Goal: Transaction & Acquisition: Purchase product/service

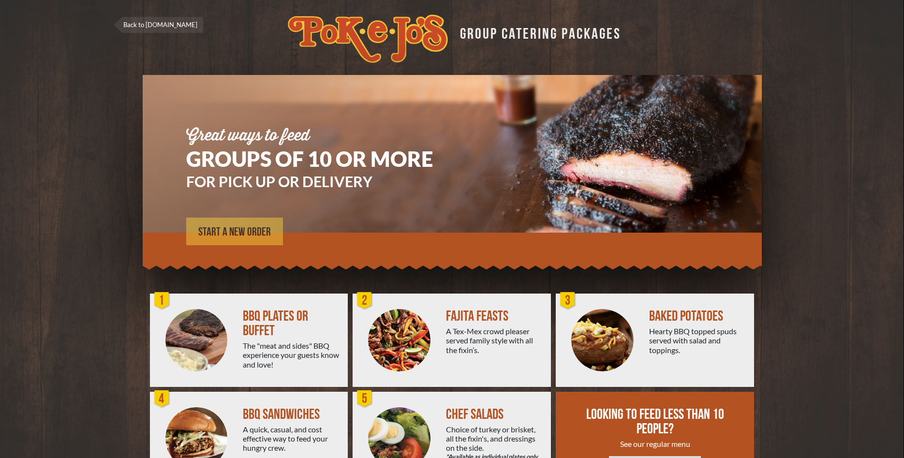
click at [245, 231] on span "START A NEW ORDER" at bounding box center [234, 232] width 73 height 12
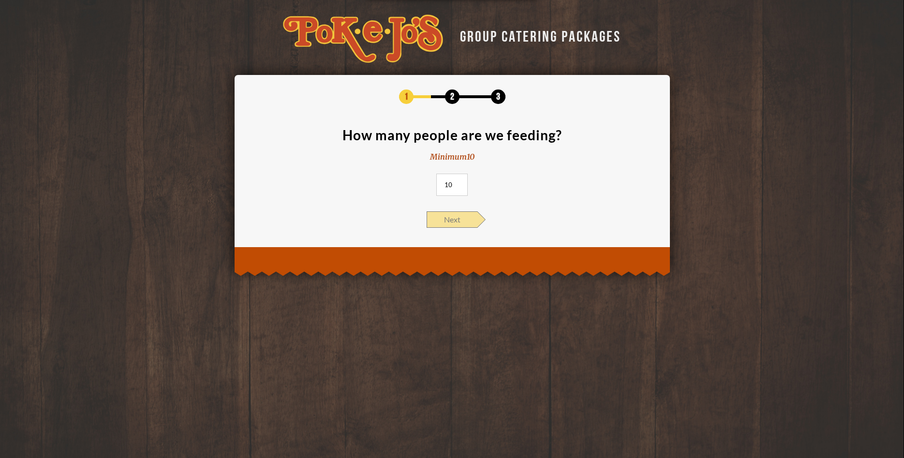
click at [455, 219] on span "Next" at bounding box center [452, 219] width 51 height 16
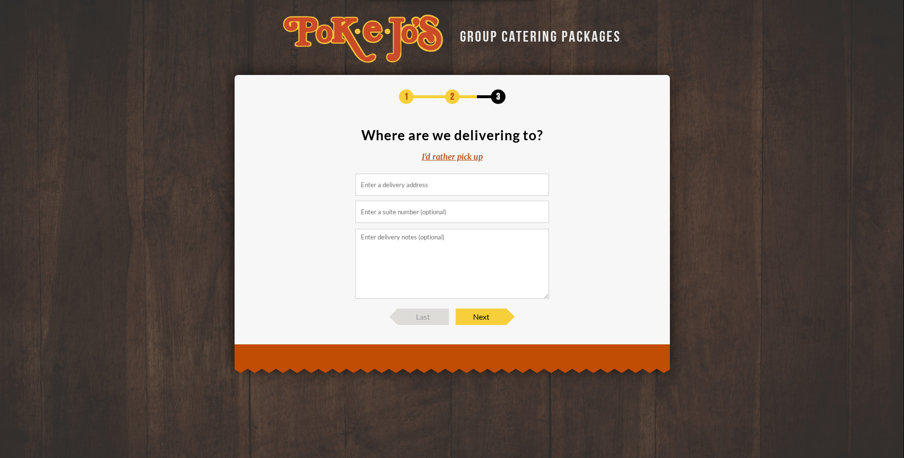
click at [459, 154] on div "I'd rather pick up" at bounding box center [452, 156] width 61 height 11
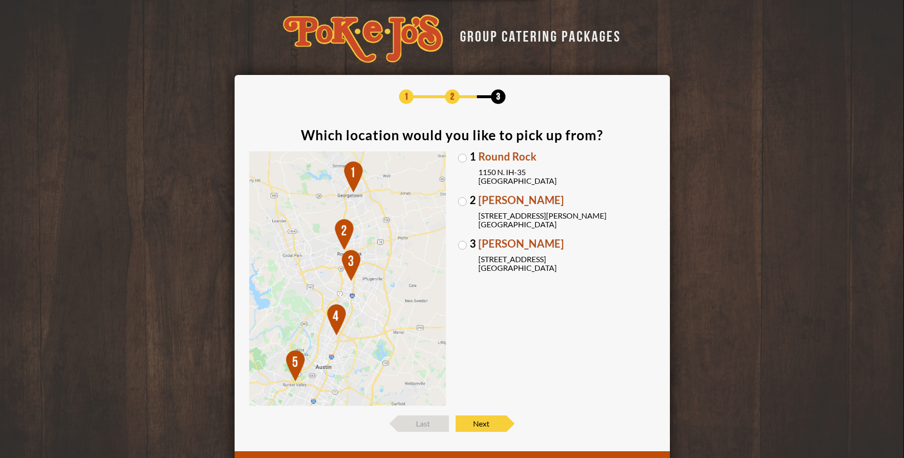
click at [464, 199] on label "[GEOGRAPHIC_DATA][PERSON_NAME] [STREET_ADDRESS][PERSON_NAME]" at bounding box center [556, 212] width 197 height 34
click at [0, 0] on input "[GEOGRAPHIC_DATA][PERSON_NAME] [STREET_ADDRESS][PERSON_NAME]" at bounding box center [0, 0] width 0 height 0
click at [485, 425] on span "Next" at bounding box center [481, 423] width 51 height 16
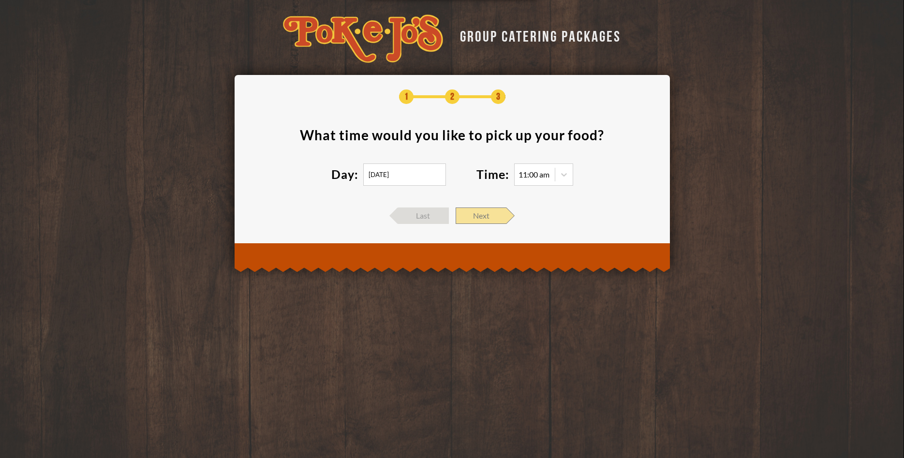
click at [497, 218] on span "Next" at bounding box center [481, 215] width 51 height 16
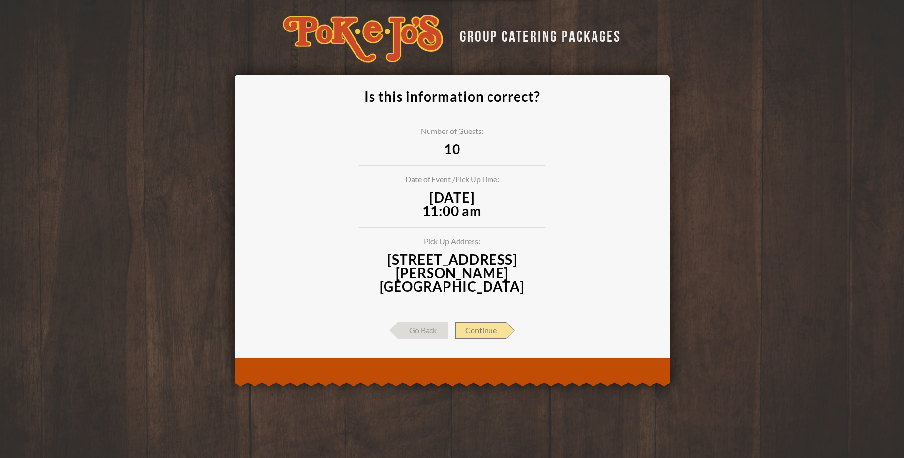
click at [491, 324] on span "Continue" at bounding box center [480, 330] width 51 height 16
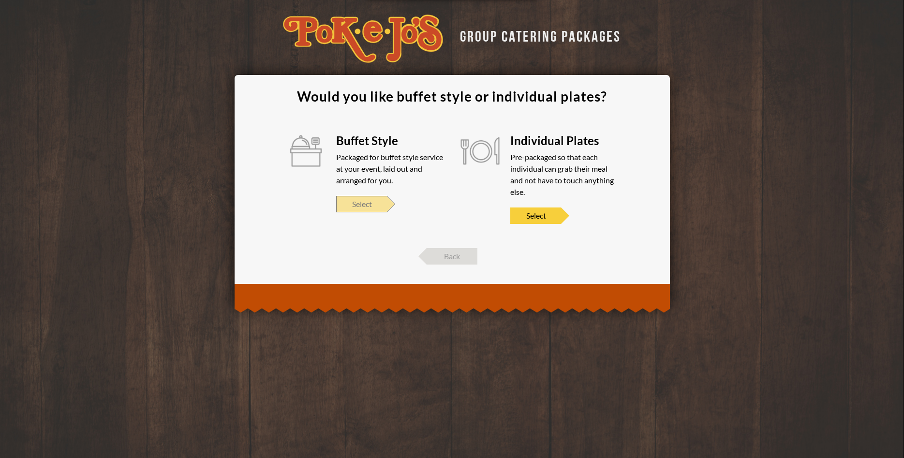
click at [380, 200] on span "Select" at bounding box center [361, 204] width 51 height 16
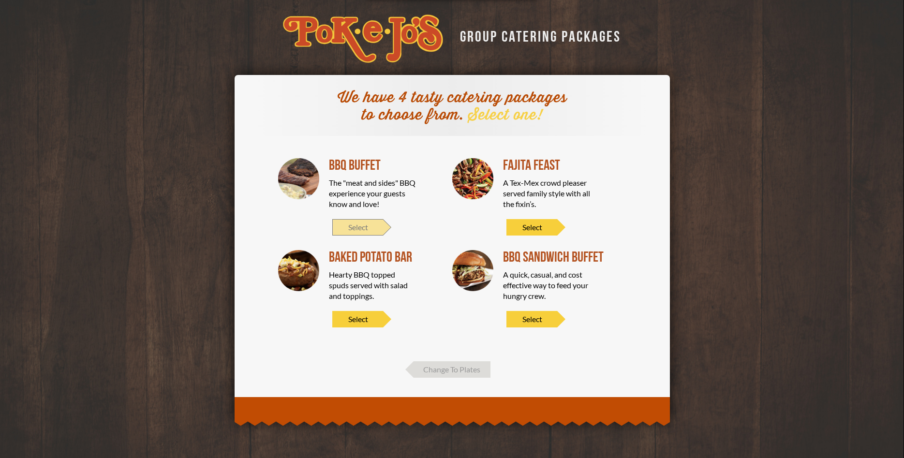
click at [356, 224] on span "Select" at bounding box center [357, 227] width 51 height 16
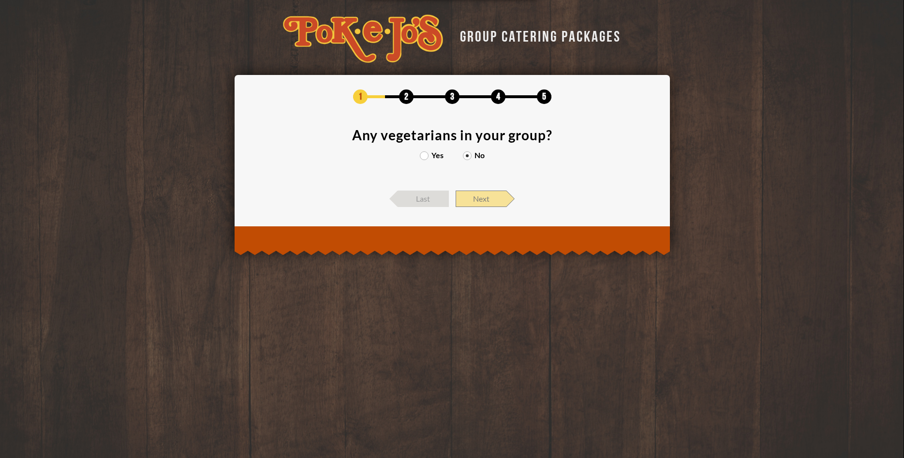
click at [479, 199] on span "Next" at bounding box center [481, 199] width 51 height 16
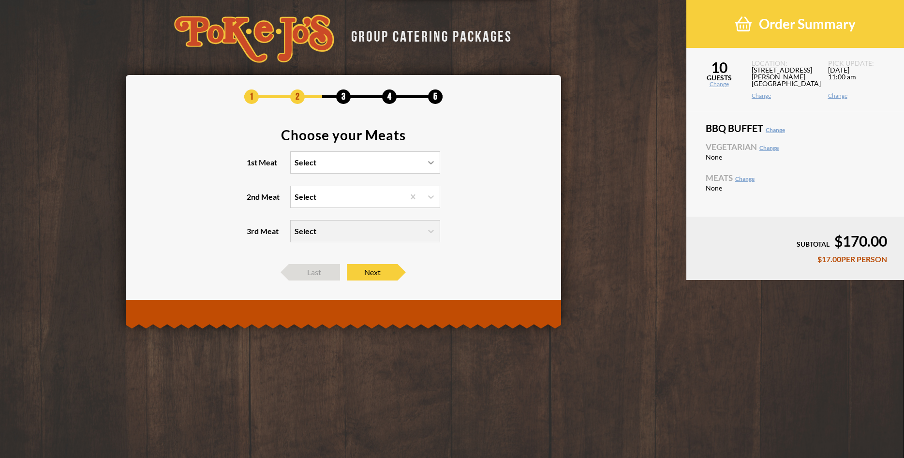
click at [428, 165] on icon at bounding box center [431, 163] width 10 height 10
click at [252, 167] on input "1st Meat Select" at bounding box center [252, 167] width 0 height 0
click at [351, 181] on div "Brisket" at bounding box center [365, 183] width 149 height 14
click at [252, 167] on input "1st Meat option Brisket focused, 1 of 6. 6 results available. Use Up and Down t…" at bounding box center [252, 167] width 0 height 0
click at [430, 199] on icon at bounding box center [431, 197] width 10 height 10
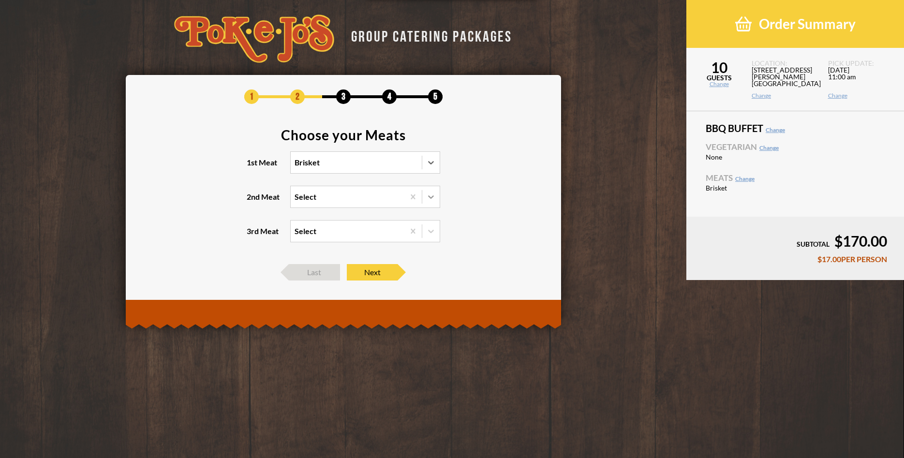
click at [252, 201] on input "2nd Meat Select" at bounding box center [252, 201] width 0 height 0
click at [339, 231] on div "Sausage" at bounding box center [365, 230] width 149 height 14
click at [252, 201] on input "2nd Meat option Sausage focused, 2 of 5. 5 results available. Use Up and Down t…" at bounding box center [252, 201] width 0 height 0
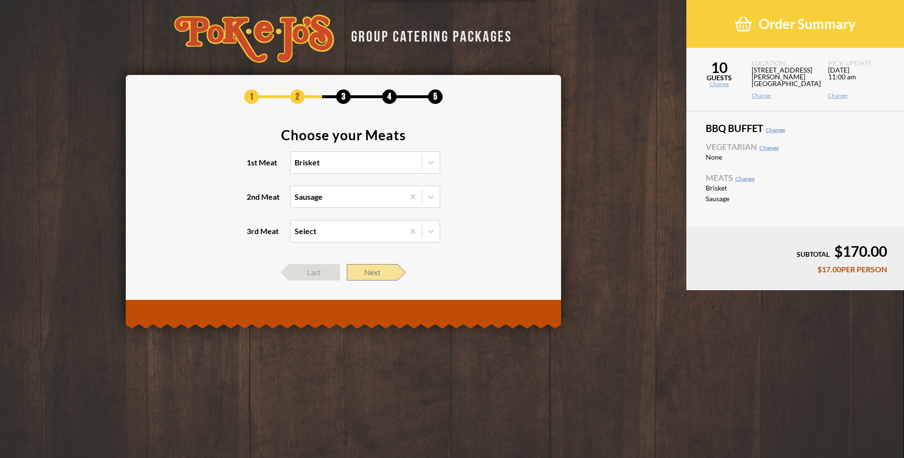
click at [370, 271] on span "Next" at bounding box center [372, 272] width 51 height 16
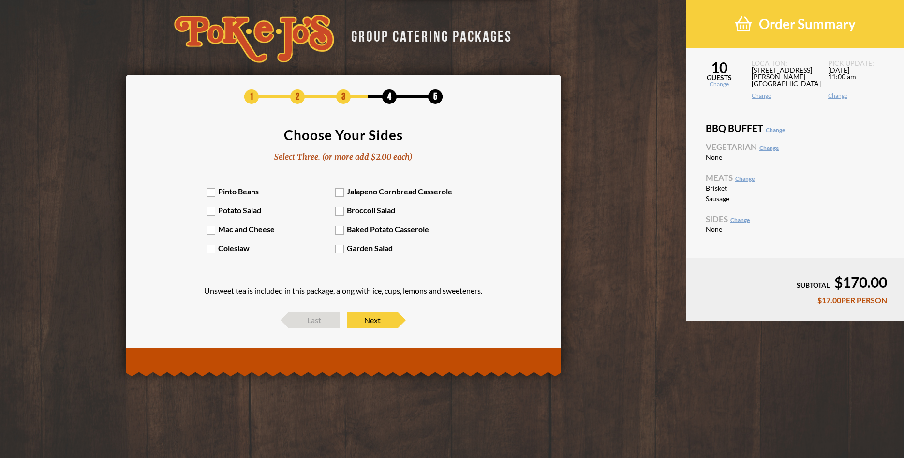
click at [211, 192] on label "Pinto Beans" at bounding box center [271, 191] width 129 height 9
click at [0, 0] on input "Pinto Beans" at bounding box center [0, 0] width 0 height 0
click at [212, 207] on label "Potato Salad" at bounding box center [271, 210] width 129 height 9
click at [0, 0] on input "Potato Salad" at bounding box center [0, 0] width 0 height 0
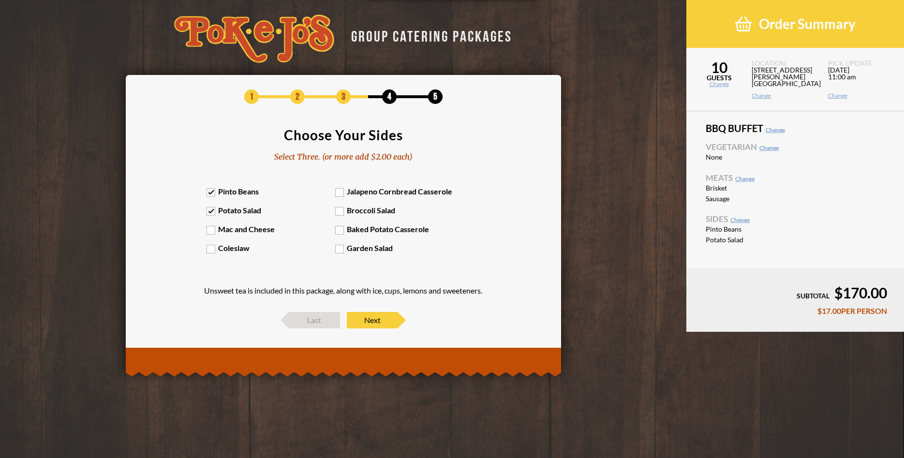
click at [215, 248] on label "Coleslaw" at bounding box center [271, 247] width 129 height 9
click at [0, 0] on input "Coleslaw" at bounding box center [0, 0] width 0 height 0
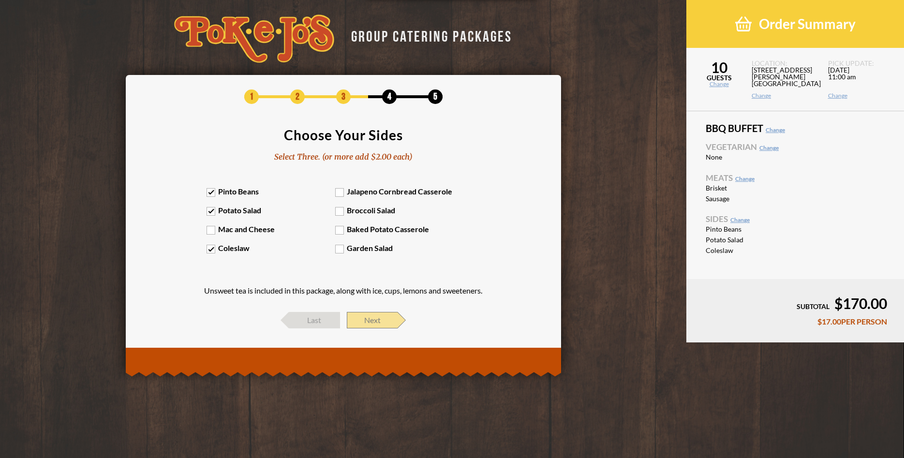
click at [371, 322] on span "Next" at bounding box center [372, 320] width 51 height 16
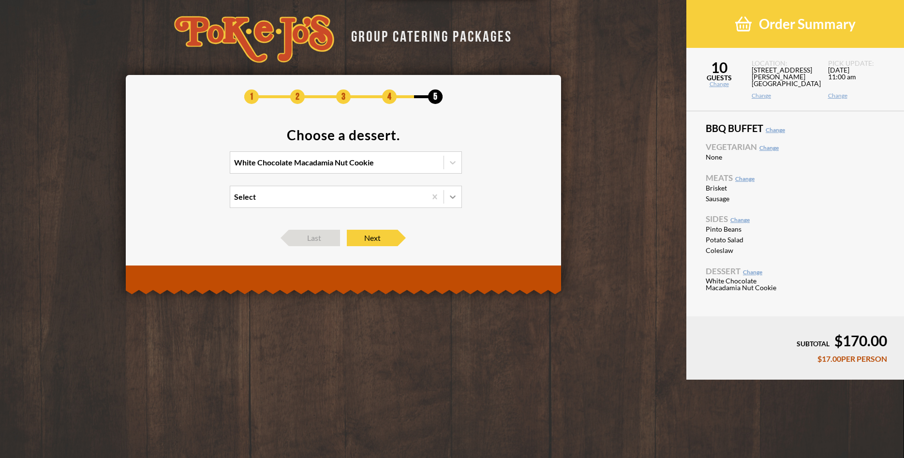
click at [454, 195] on icon at bounding box center [453, 197] width 10 height 10
click at [192, 201] on input "Select" at bounding box center [192, 201] width 0 height 0
click at [454, 195] on icon at bounding box center [453, 197] width 10 height 10
click at [192, 201] on input "option Chocolate Chip Cookie focused, 1 of 2. 2 results available. Use Up and D…" at bounding box center [192, 201] width 0 height 0
click at [370, 233] on span "Next" at bounding box center [372, 238] width 51 height 16
